Goal: Navigation & Orientation: Find specific page/section

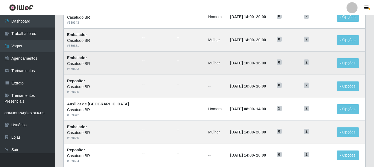
scroll to position [220, 0]
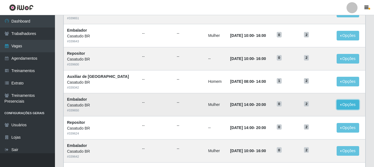
click at [347, 103] on button "Opções" at bounding box center [348, 105] width 23 height 10
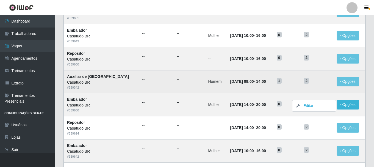
click at [181, 89] on td "--" at bounding box center [188, 81] width 31 height 23
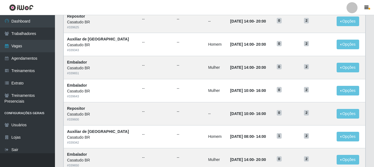
scroll to position [299, 0]
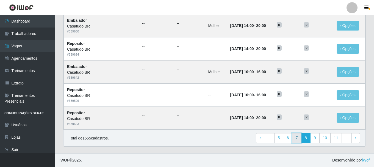
drag, startPoint x: 299, startPoint y: 141, endPoint x: 298, endPoint y: 138, distance: 3.7
click at [299, 141] on link "7" at bounding box center [296, 138] width 9 height 10
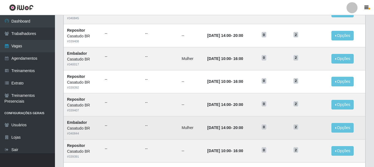
scroll to position [299, 0]
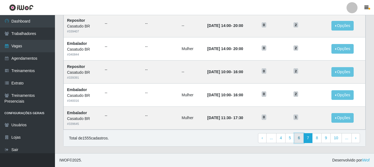
click at [299, 137] on link "6" at bounding box center [298, 138] width 9 height 10
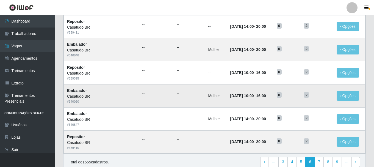
scroll to position [299, 0]
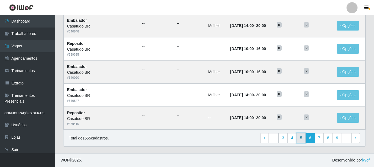
click at [303, 135] on link "5" at bounding box center [301, 138] width 9 height 10
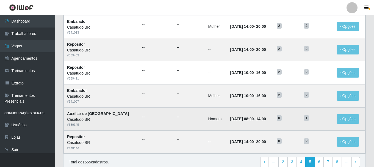
scroll to position [299, 0]
